Goal: Information Seeking & Learning: Understand process/instructions

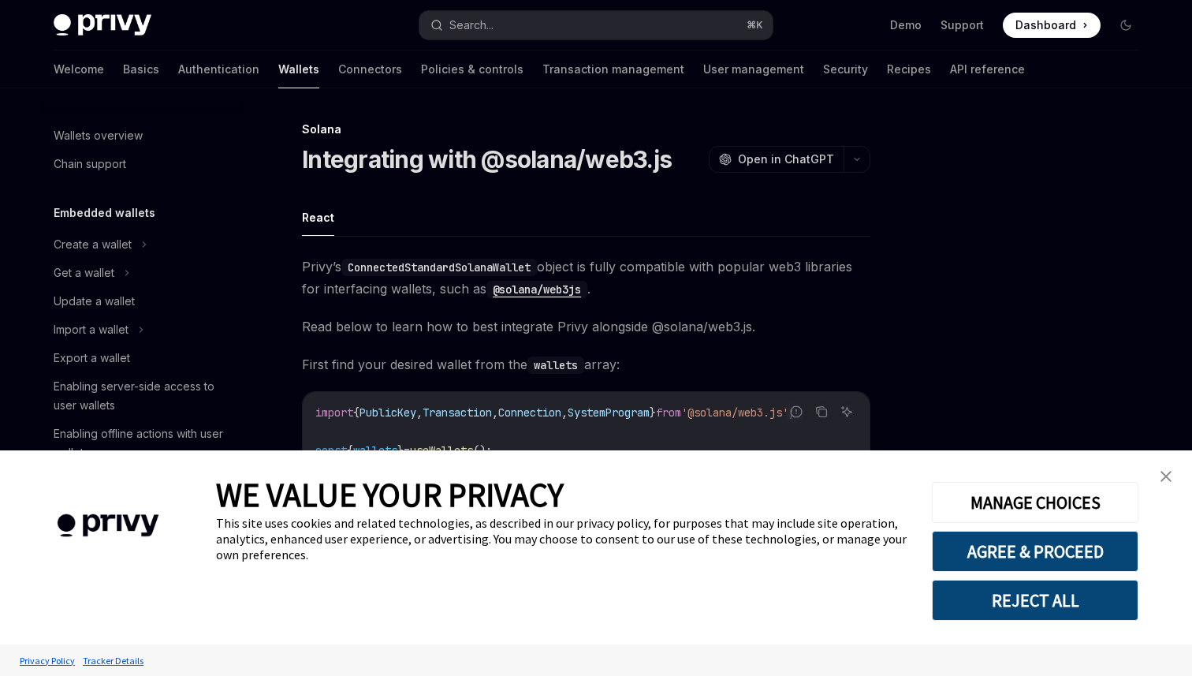
scroll to position [302, 0]
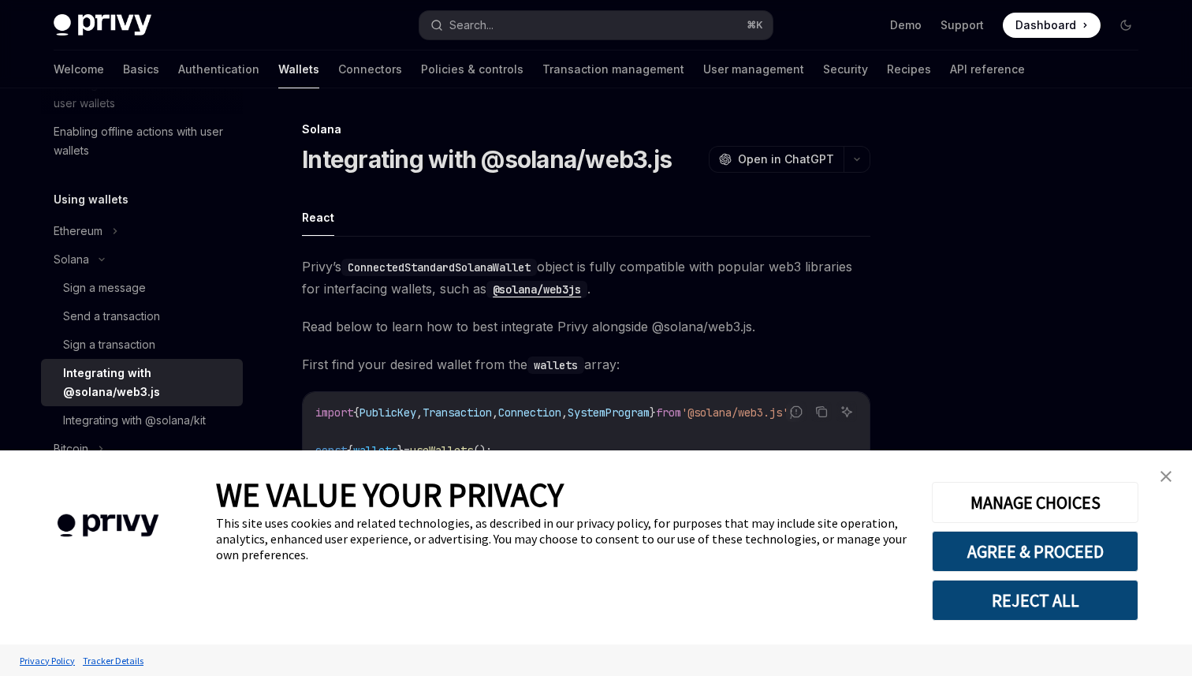
click at [1163, 468] on link "close banner" at bounding box center [1167, 477] width 32 height 32
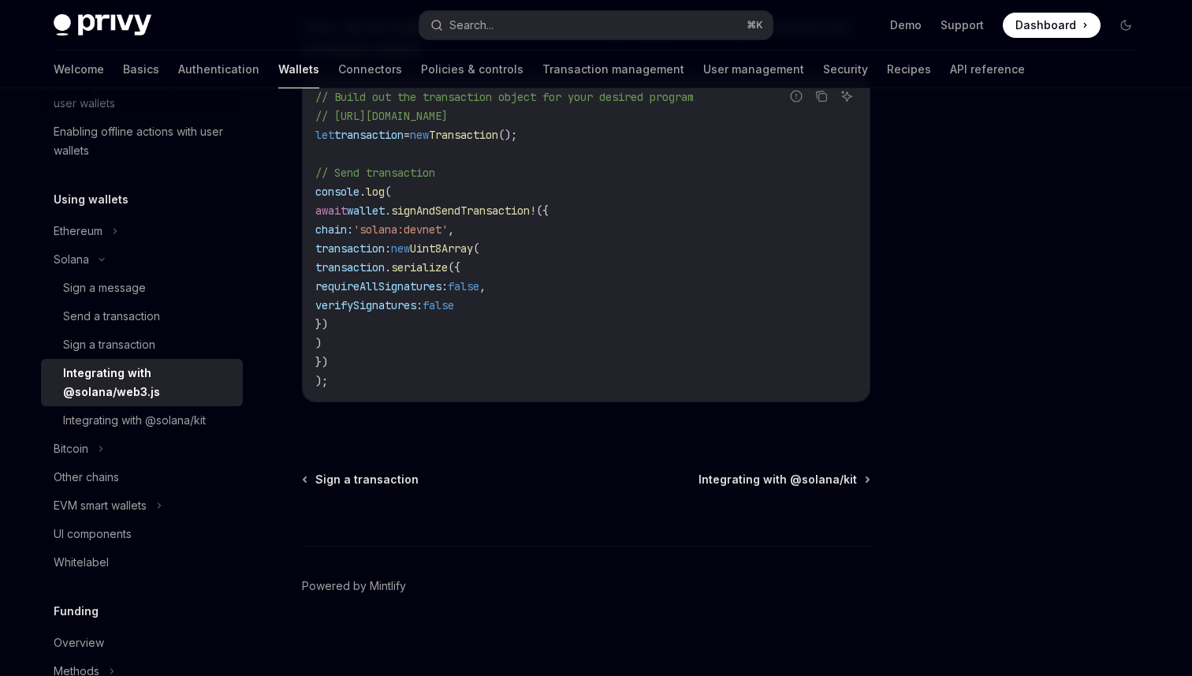
scroll to position [513, 0]
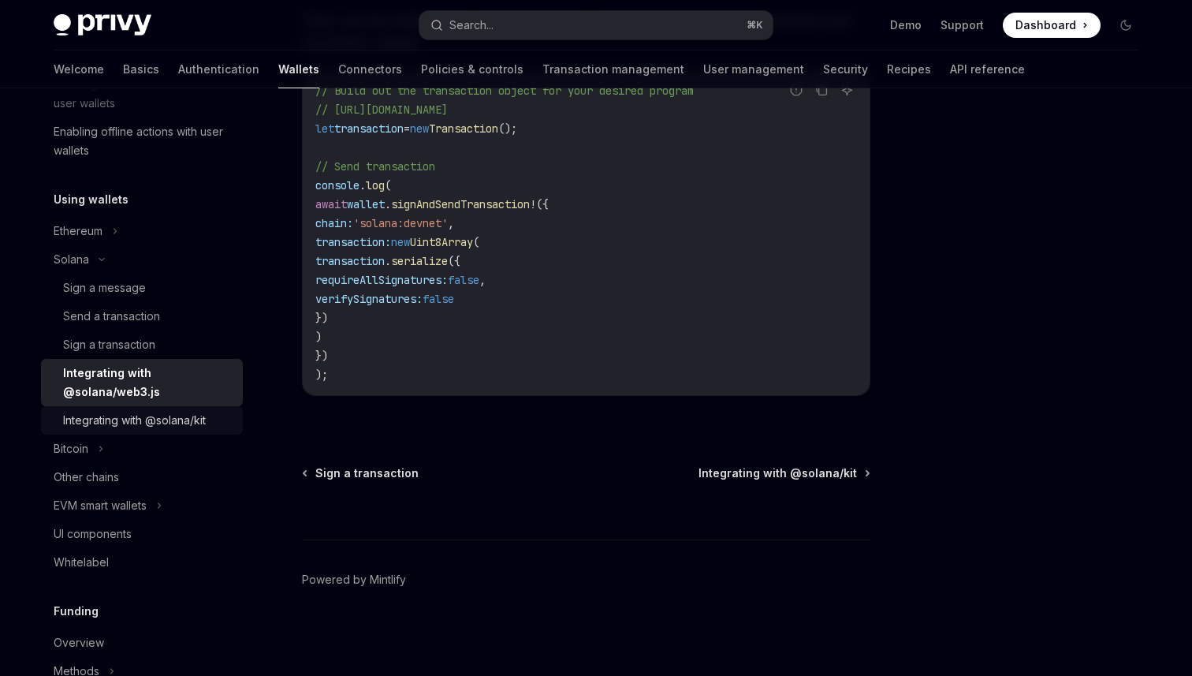
click at [185, 417] on div "Integrating with @solana/kit" at bounding box center [134, 420] width 143 height 19
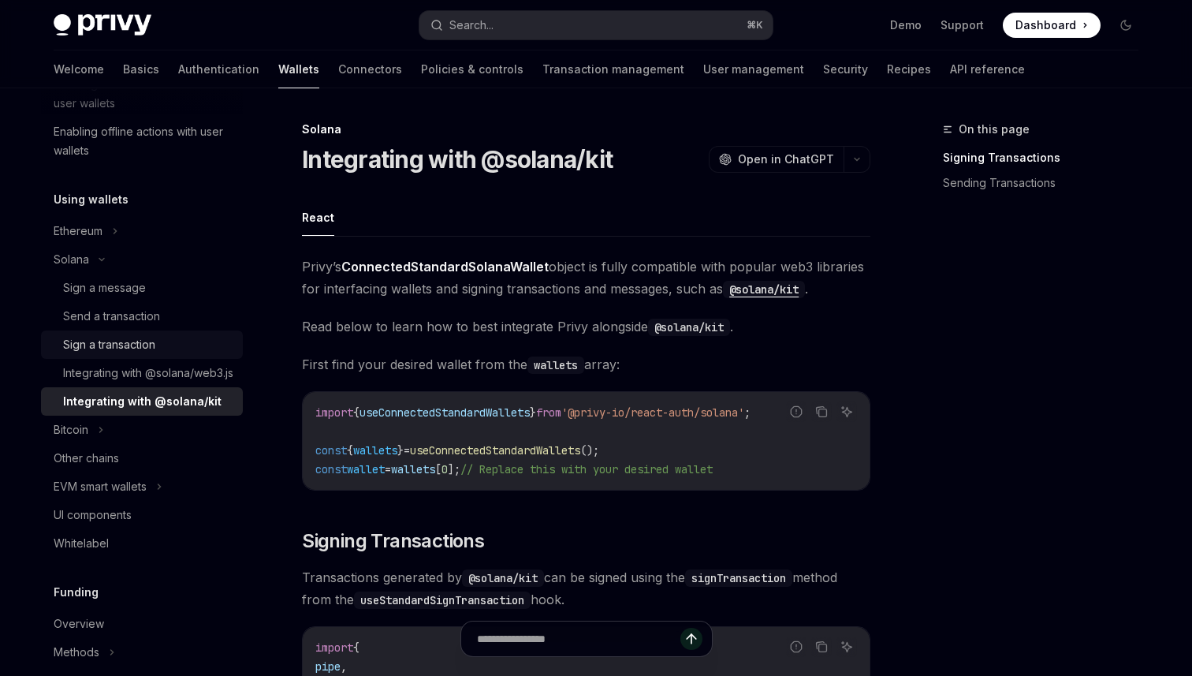
click at [151, 343] on div "Sign a transaction" at bounding box center [109, 344] width 92 height 19
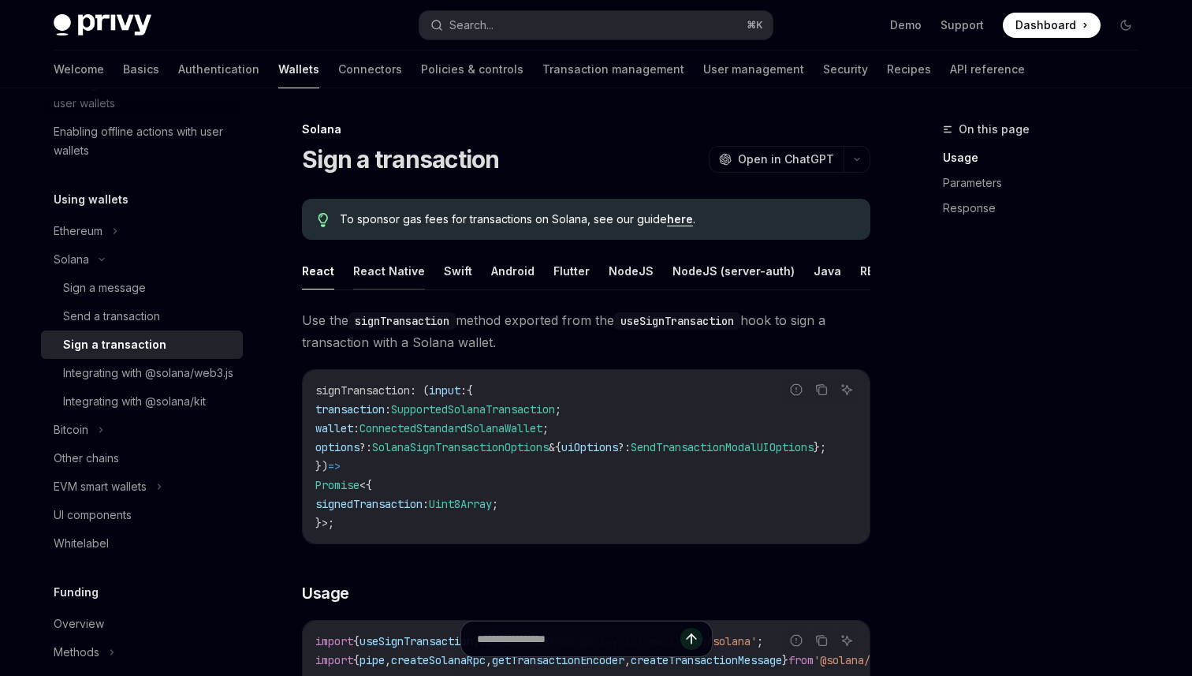
click at [419, 268] on button "React Native" at bounding box center [389, 270] width 72 height 37
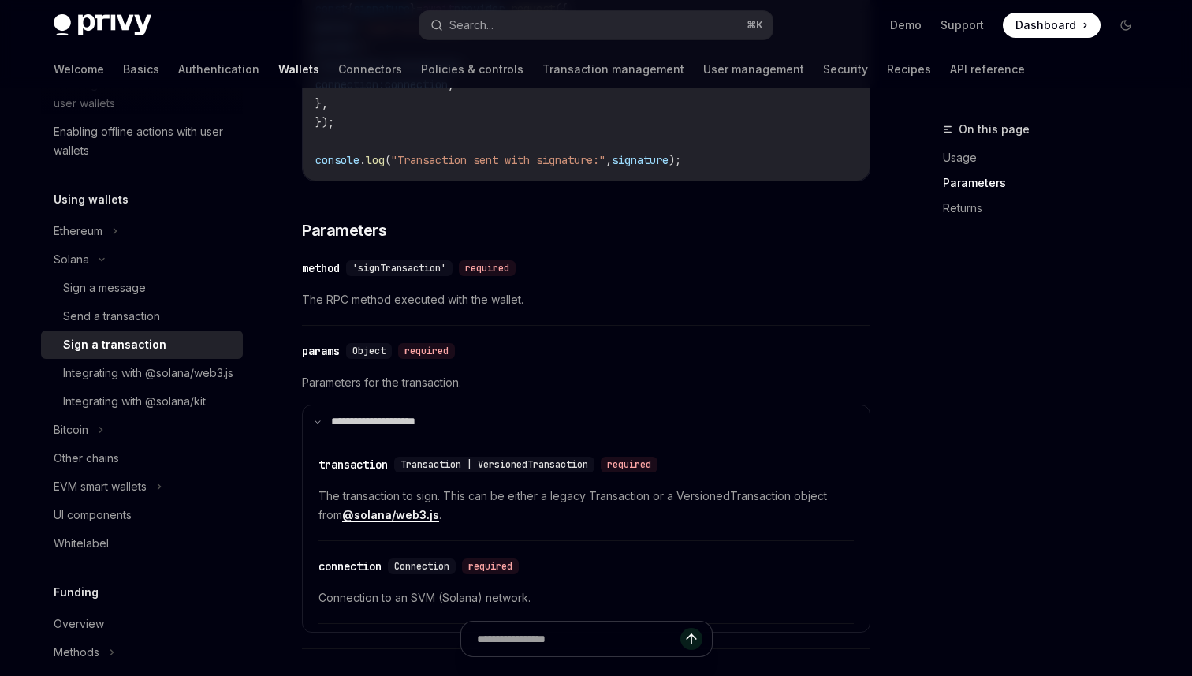
scroll to position [739, 0]
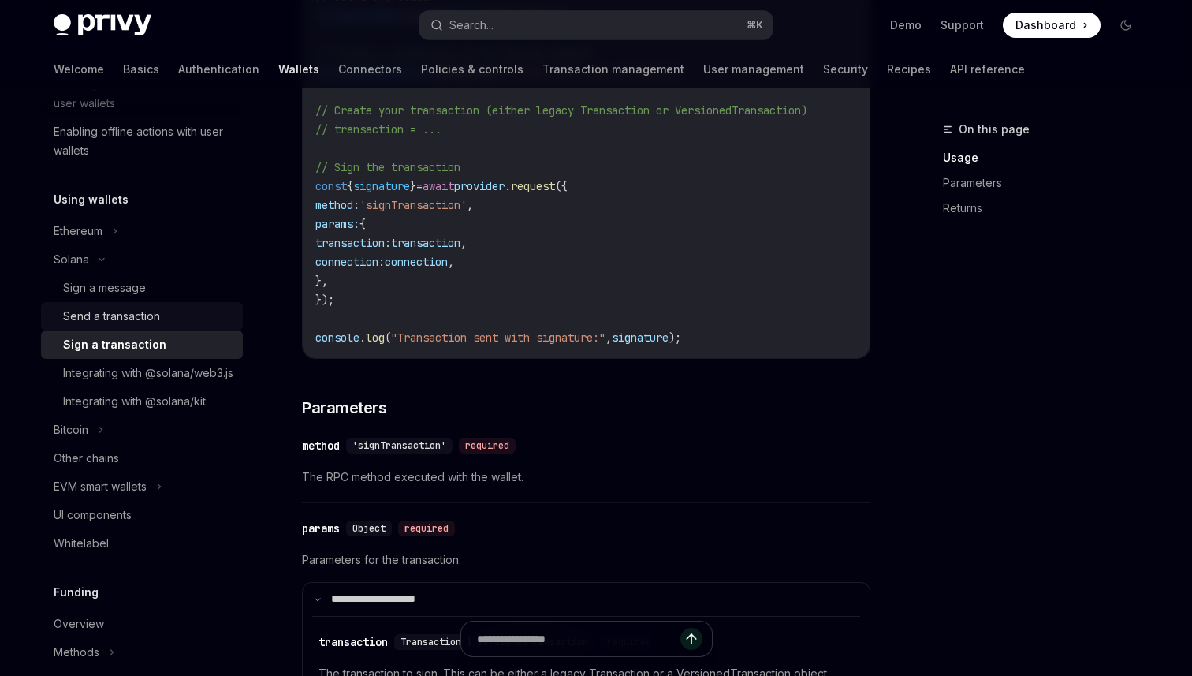
click at [109, 324] on div "Send a transaction" at bounding box center [111, 316] width 97 height 19
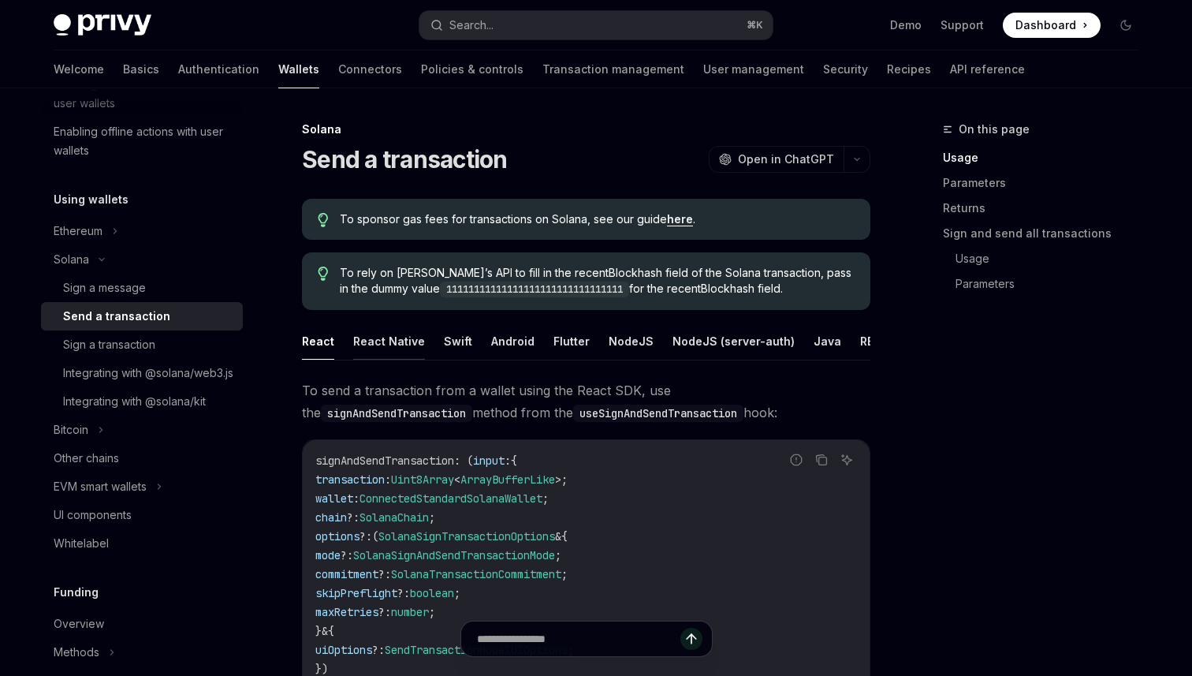
click at [398, 343] on button "React Native" at bounding box center [389, 341] width 72 height 37
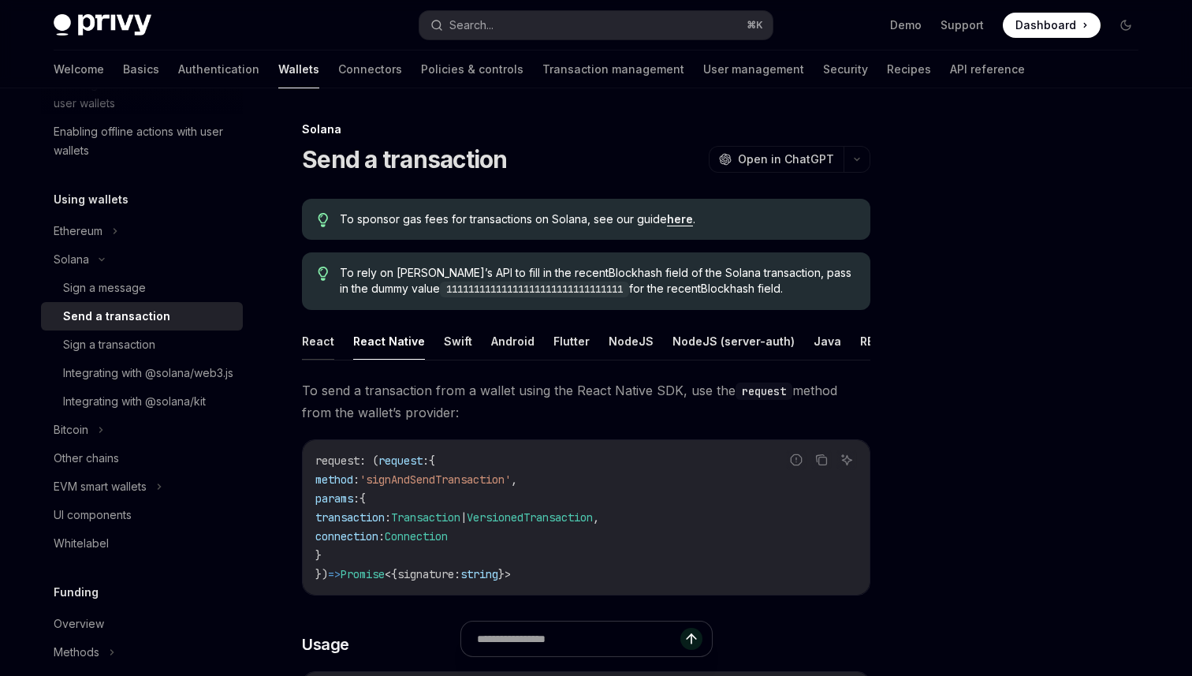
click at [326, 338] on button "React" at bounding box center [318, 341] width 32 height 37
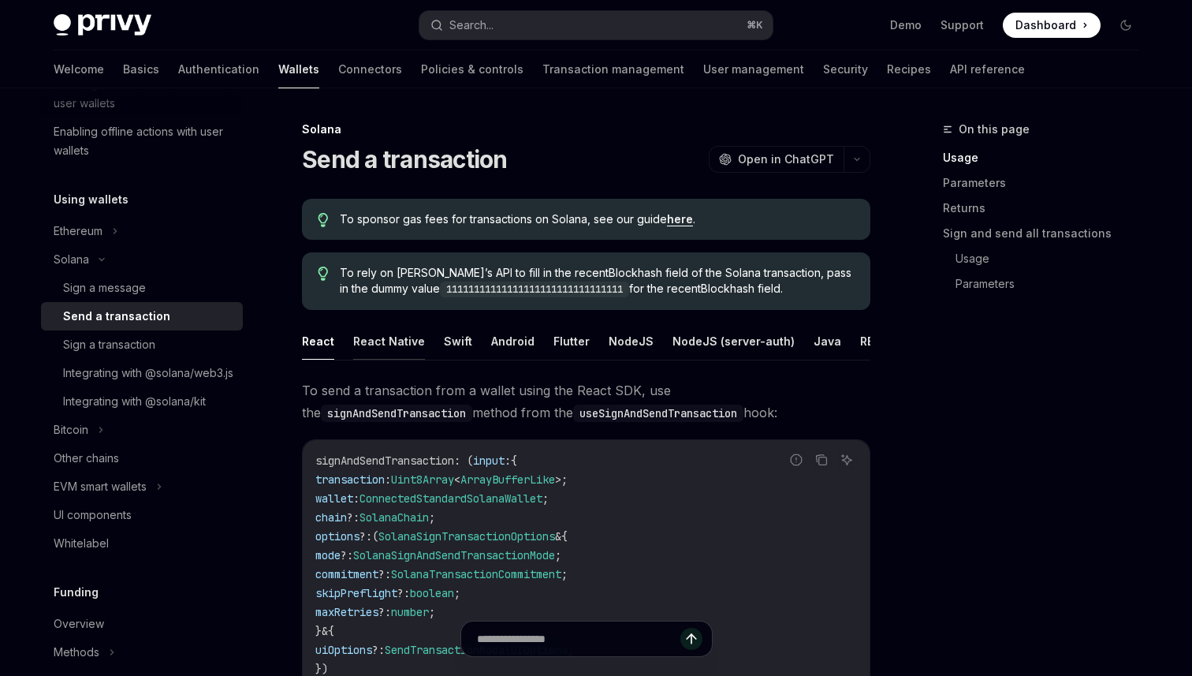
click at [371, 344] on button "React Native" at bounding box center [389, 341] width 72 height 37
type textarea "*"
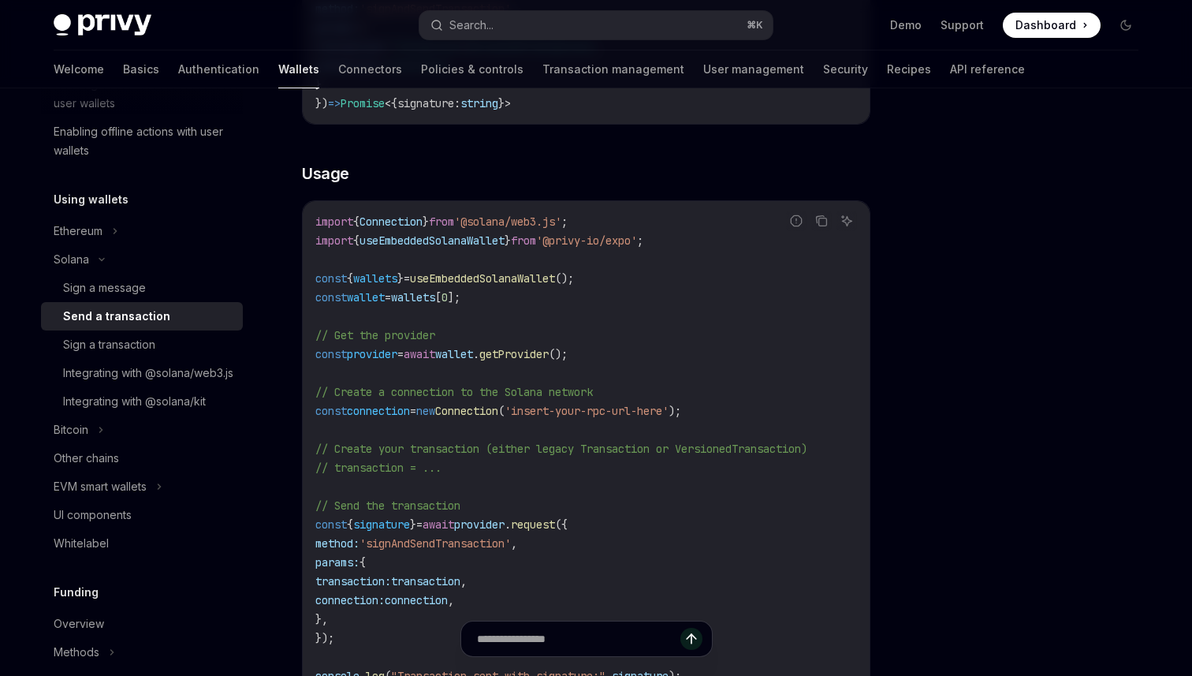
scroll to position [486, 0]
